Goal: Navigation & Orientation: Find specific page/section

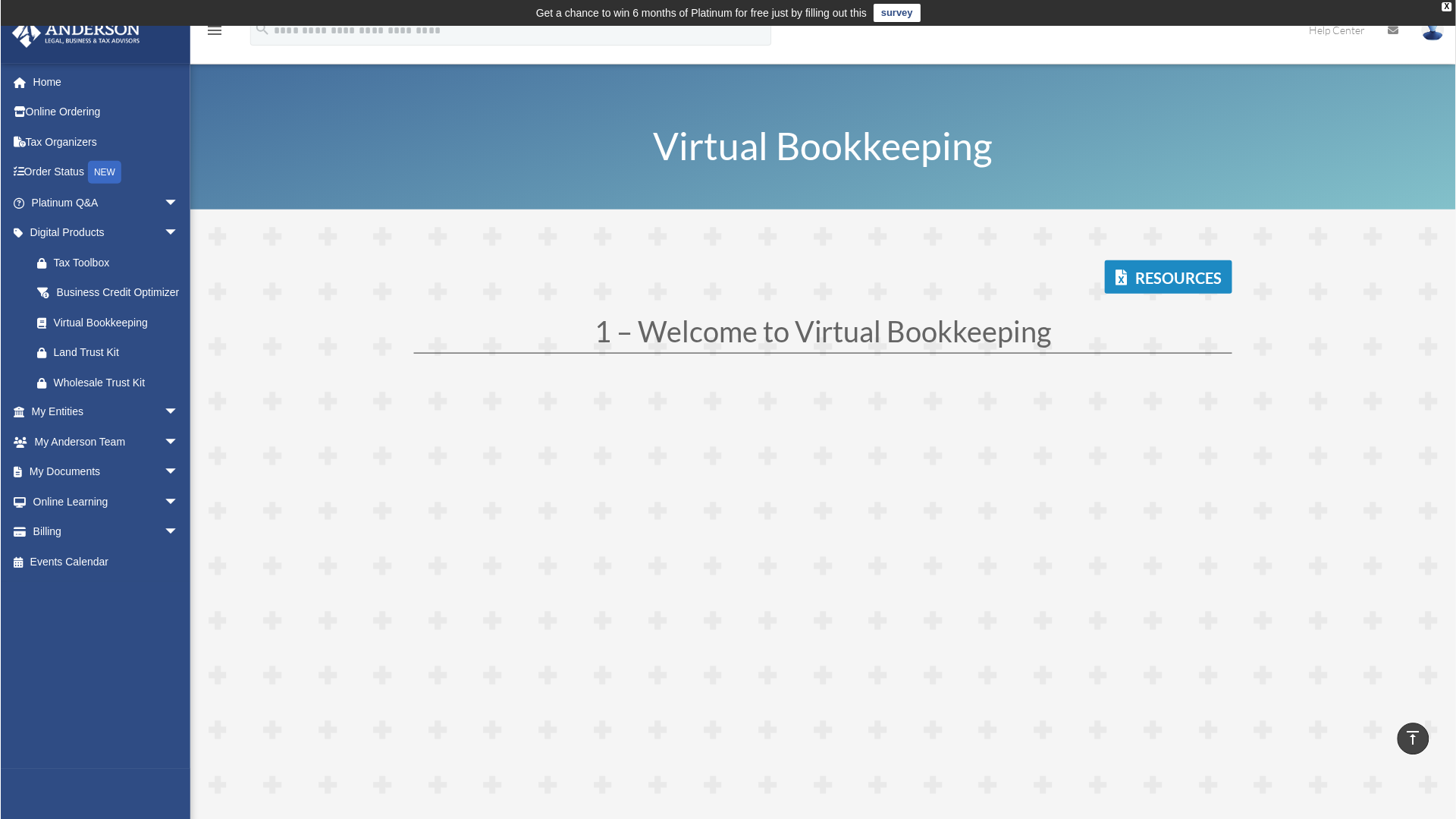
scroll to position [280, 0]
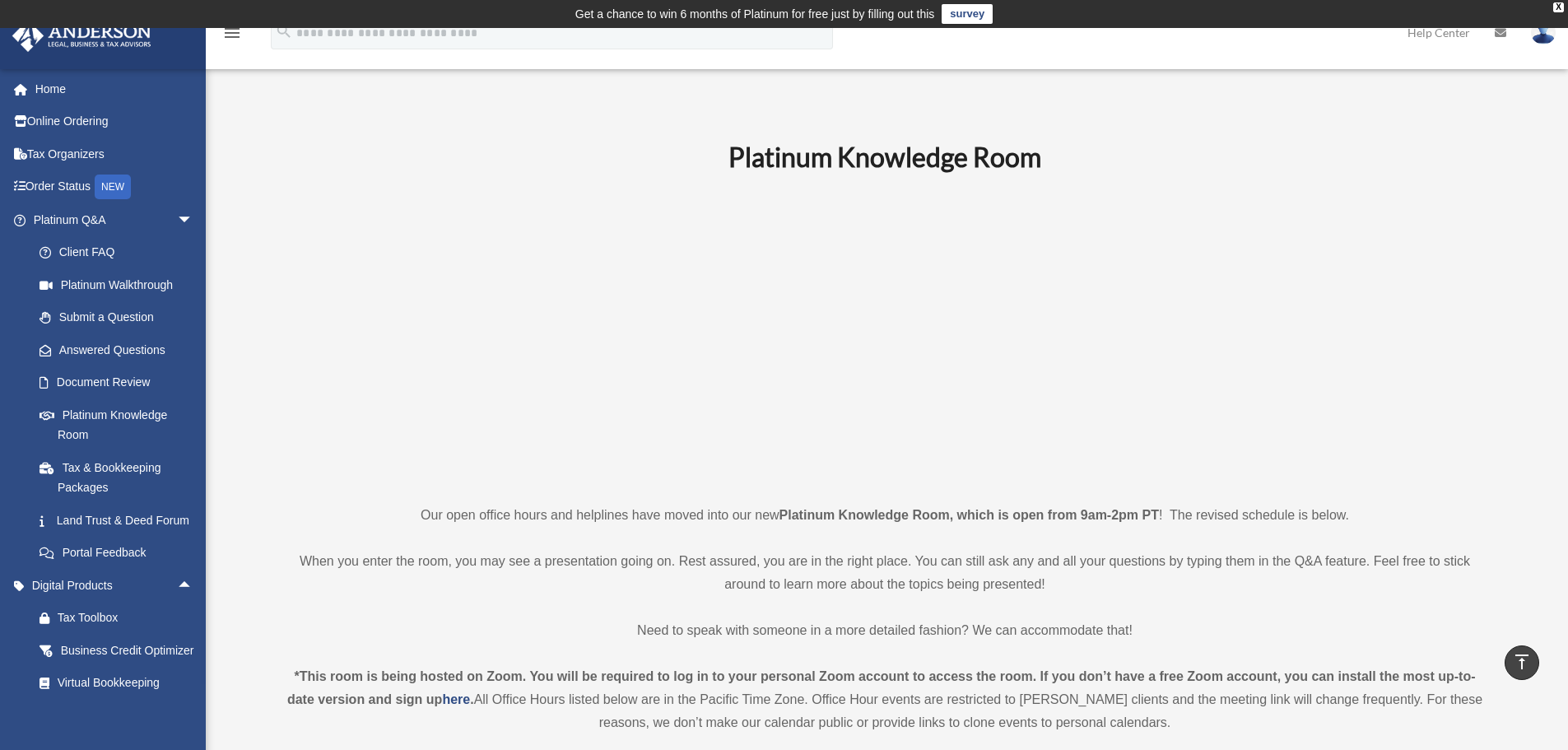
scroll to position [1820, 0]
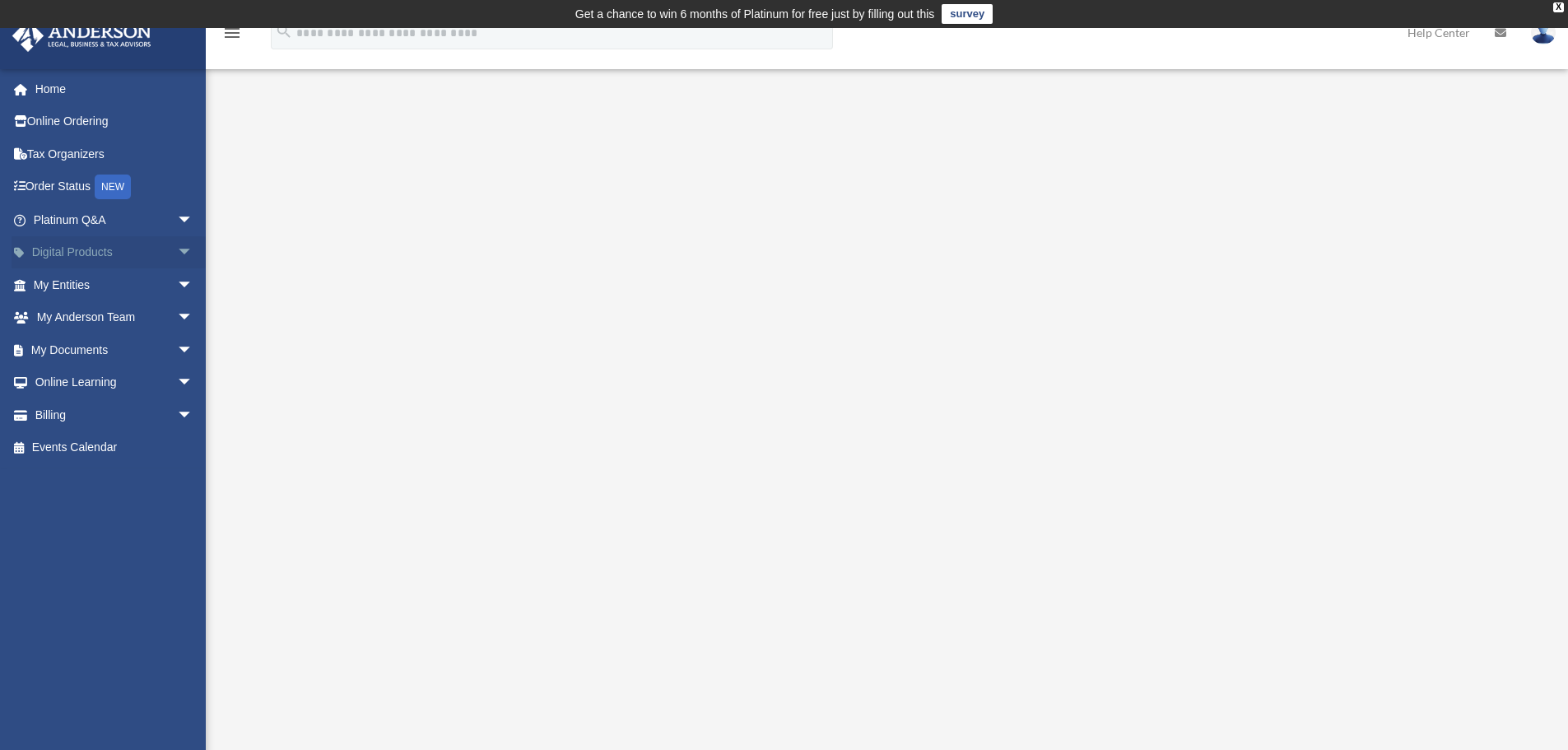
click at [177, 251] on span "arrow_drop_down" at bounding box center [193, 253] width 33 height 34
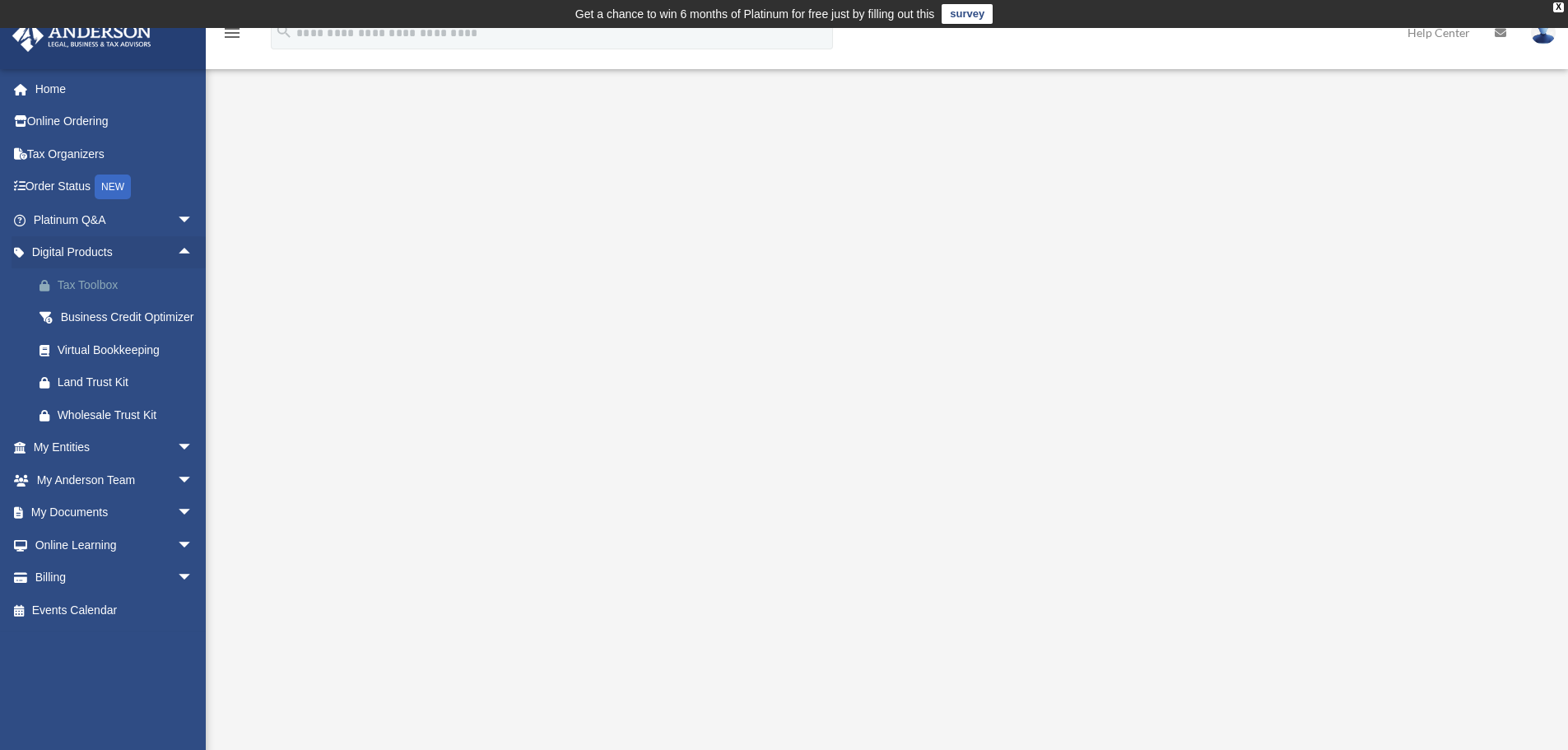
click at [133, 289] on div "Tax Toolbox" at bounding box center [127, 285] width 140 height 20
click at [122, 327] on div "Business Credit Optimizer" at bounding box center [127, 317] width 140 height 20
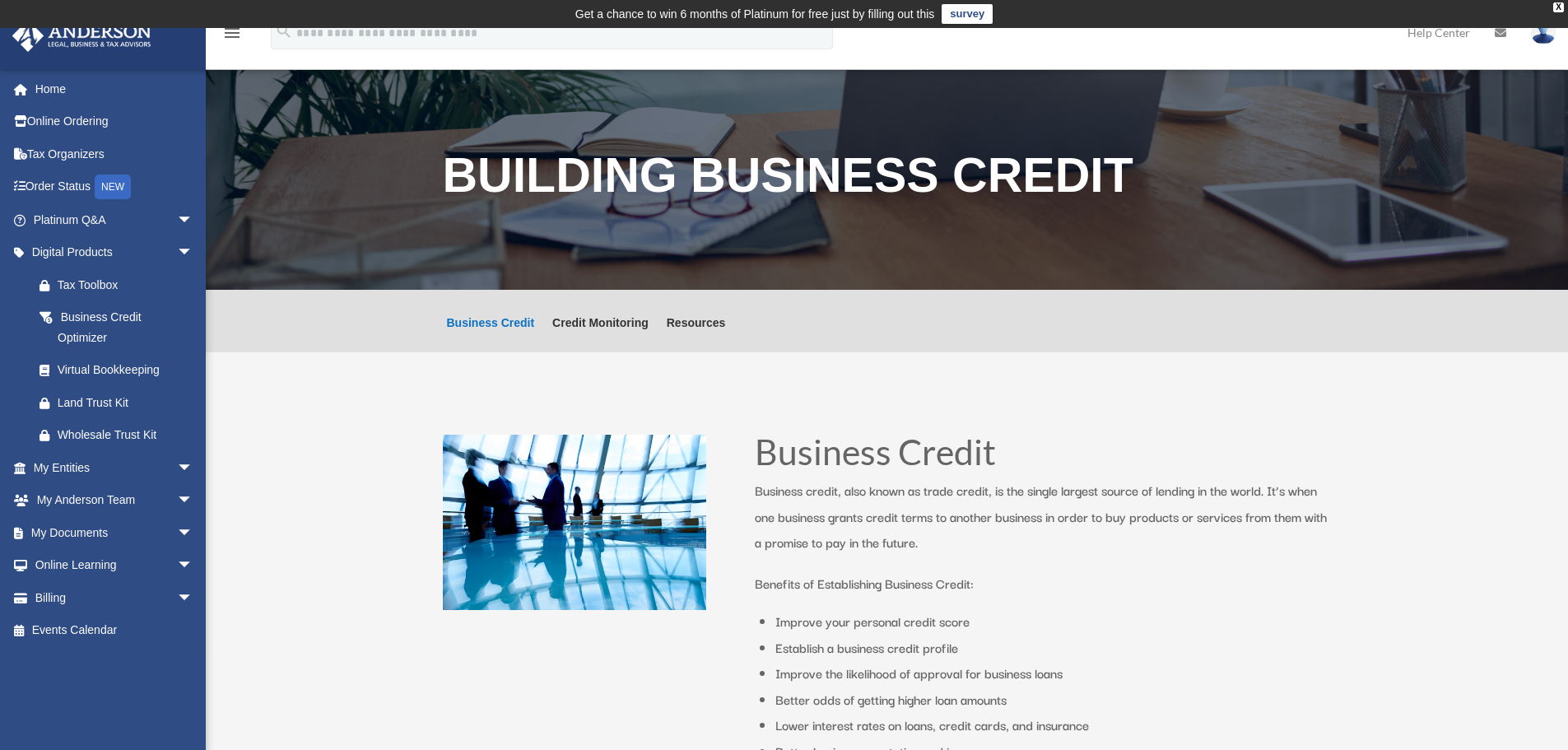
click at [116, 374] on div "Virtual Bookkeeping" at bounding box center [127, 370] width 140 height 20
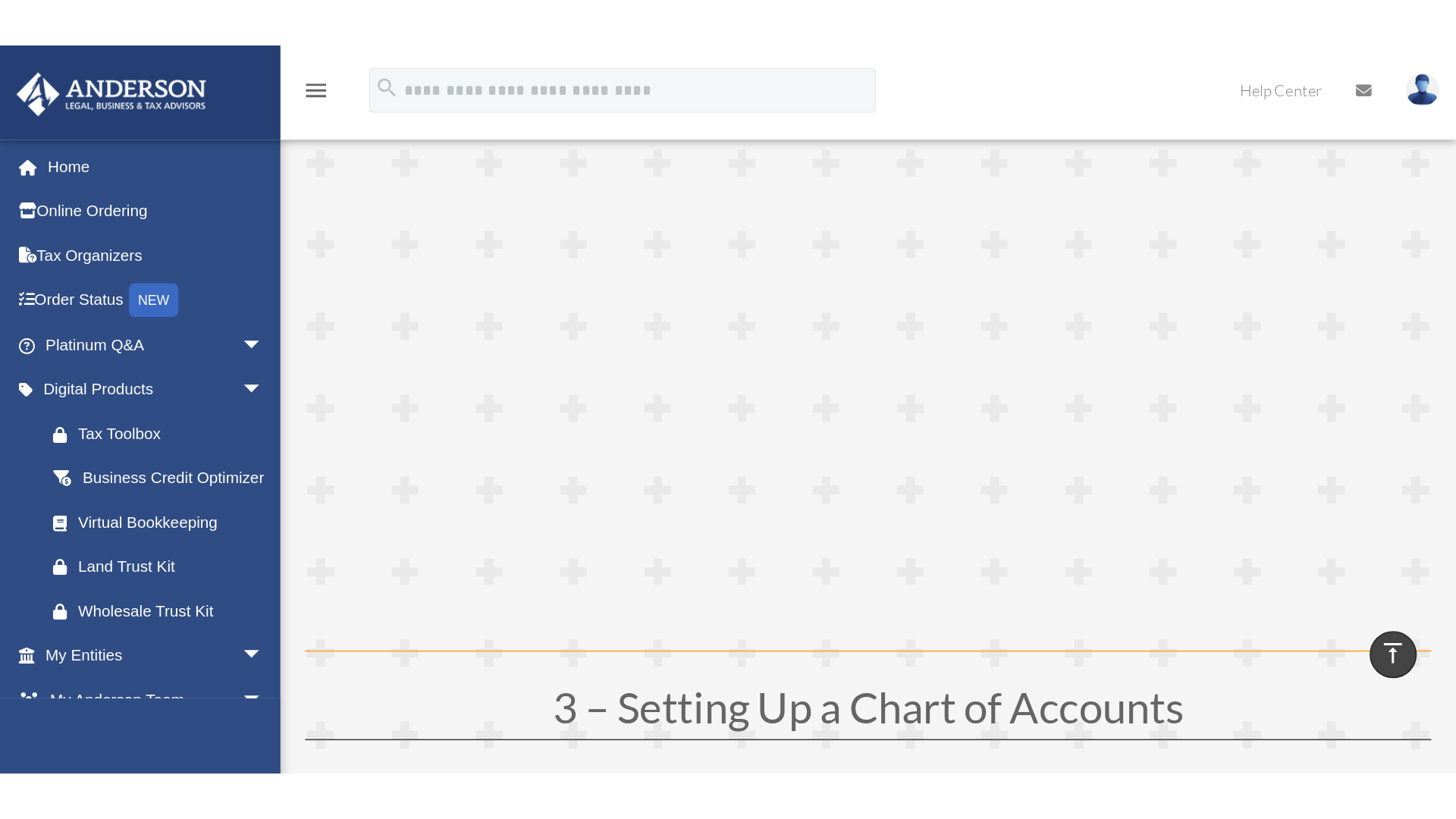
scroll to position [876, 0]
